Goal: Information Seeking & Learning: Learn about a topic

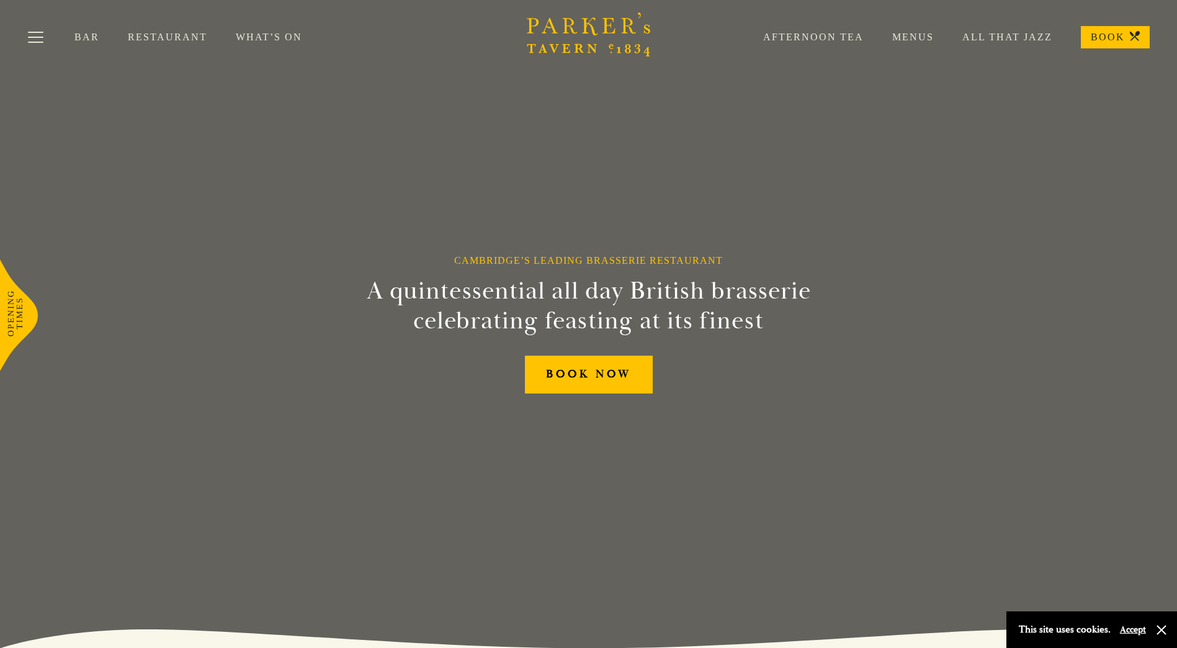
click at [161, 38] on link "Restaurant" at bounding box center [182, 37] width 108 height 12
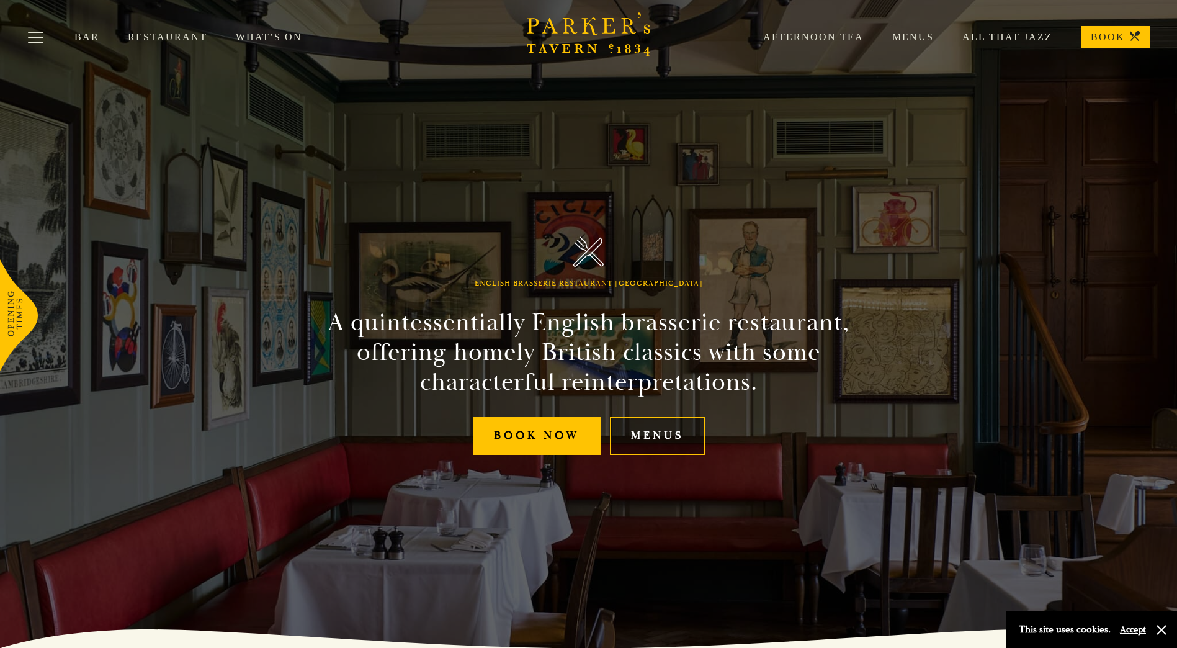
click at [678, 445] on link "Menus" at bounding box center [657, 436] width 95 height 38
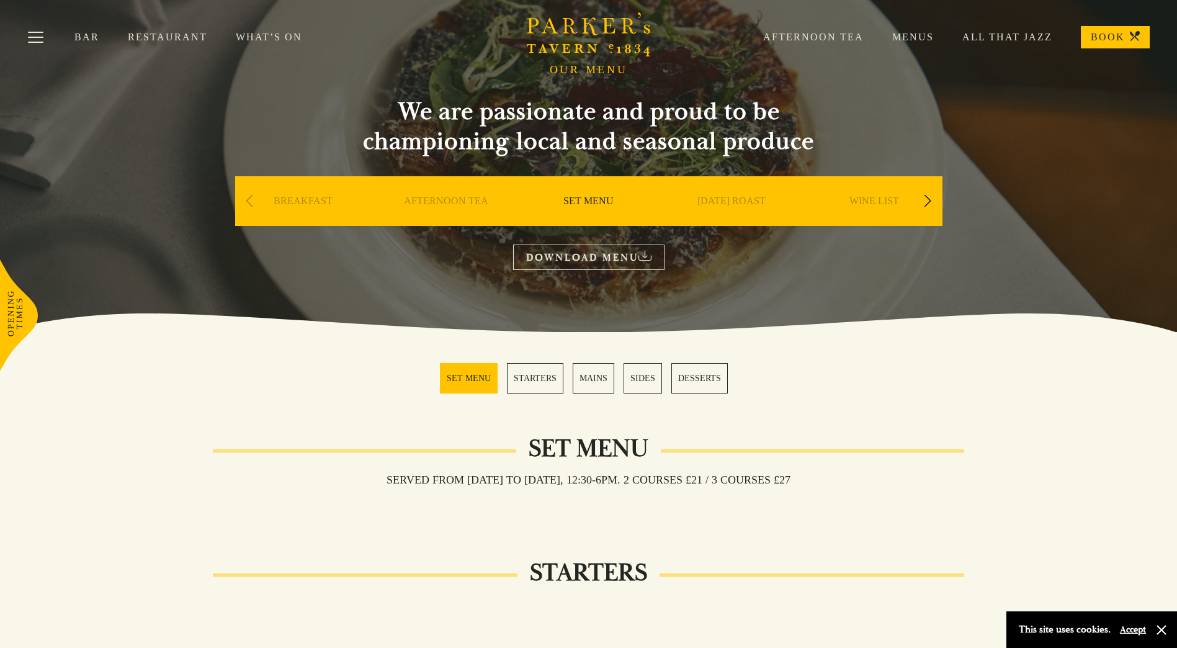
scroll to position [62, 0]
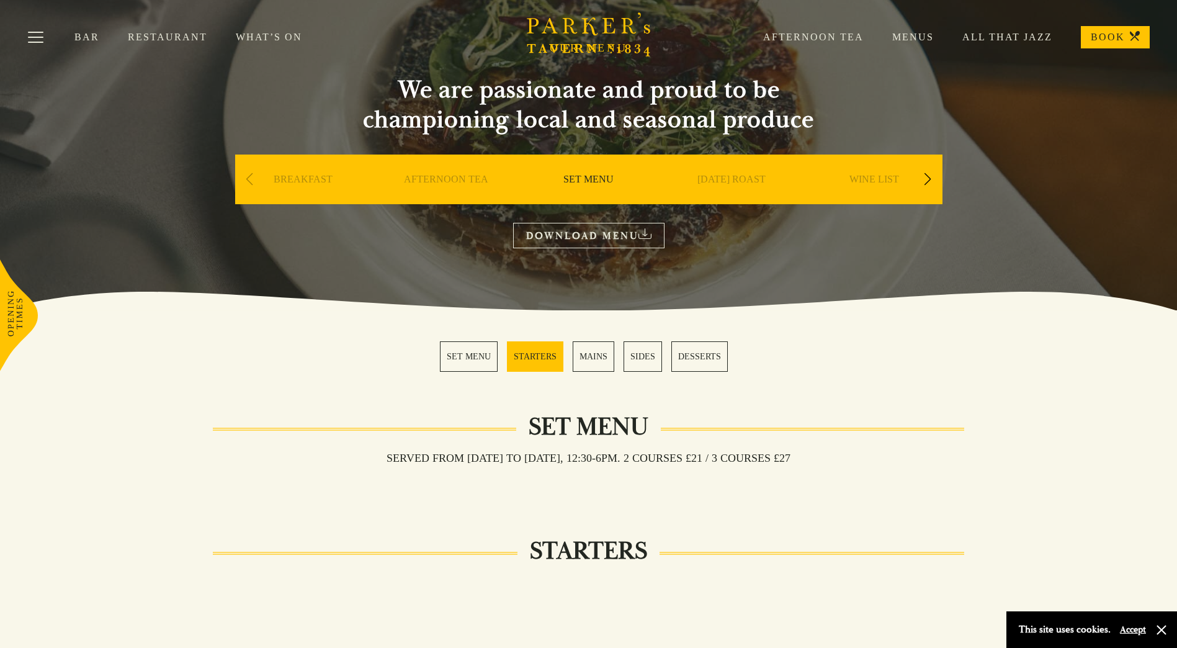
click at [601, 364] on link "MAINS" at bounding box center [594, 356] width 42 height 30
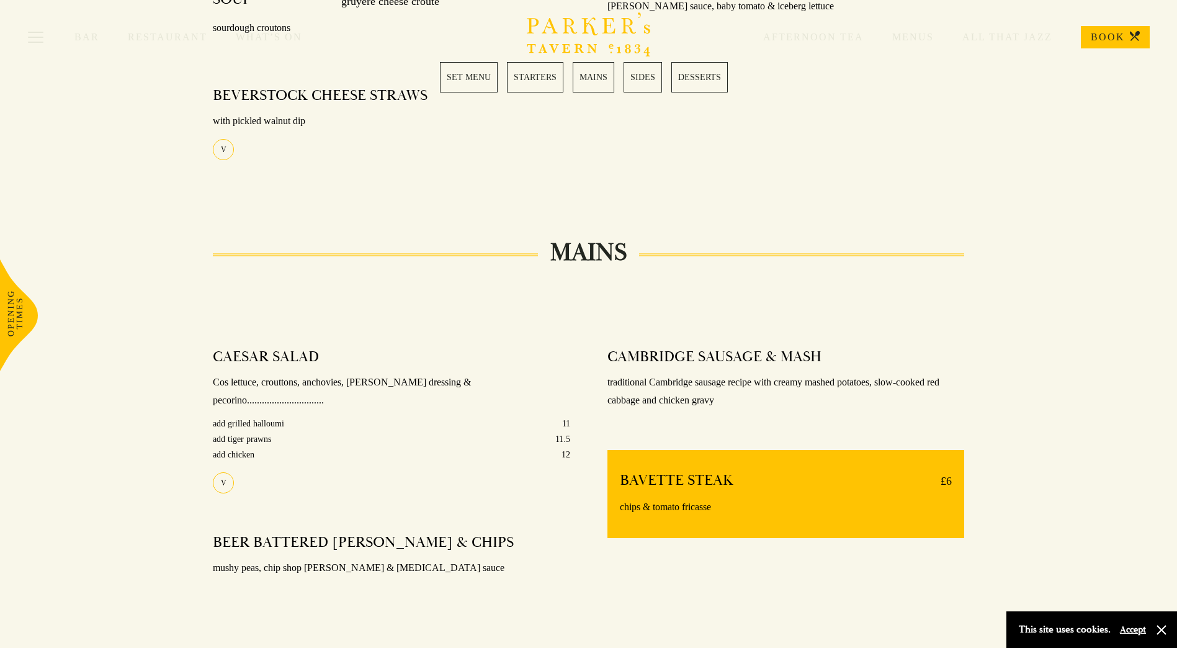
scroll to position [741, 0]
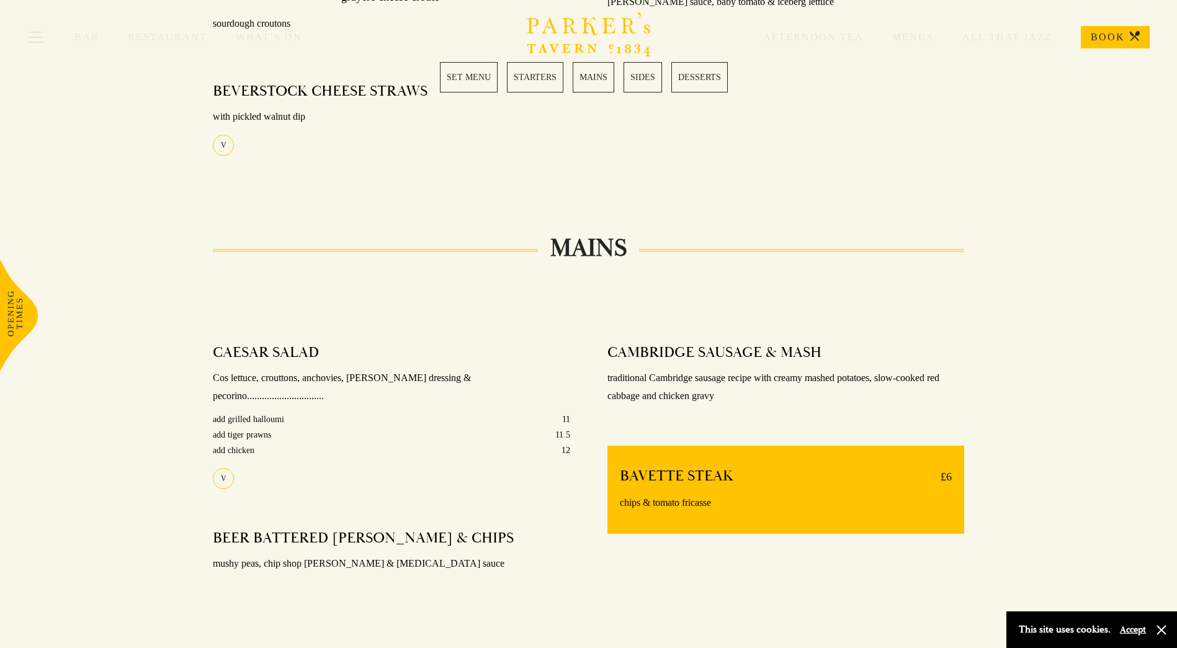
click at [592, 72] on div "Bar Restaurant What’s On Afternoon Tea Menus All That Jazz BOOK" at bounding box center [588, 37] width 1177 height 74
click at [592, 80] on link "MAINS" at bounding box center [594, 77] width 42 height 30
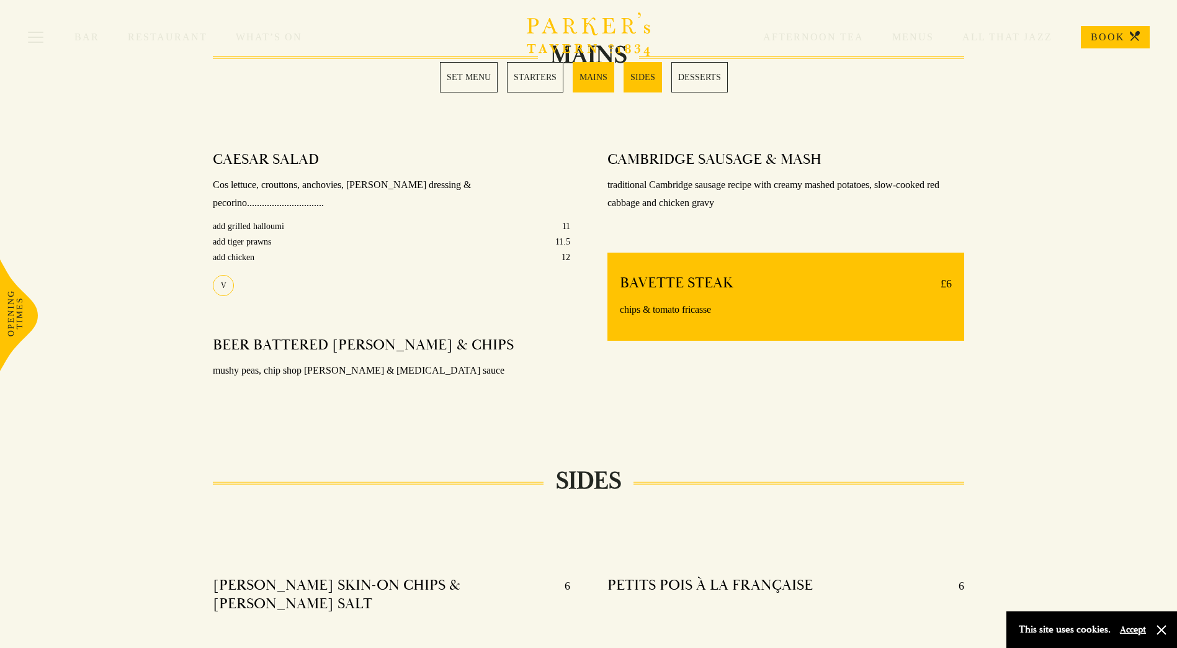
scroll to position [927, 0]
